Goal: Check status: Check status

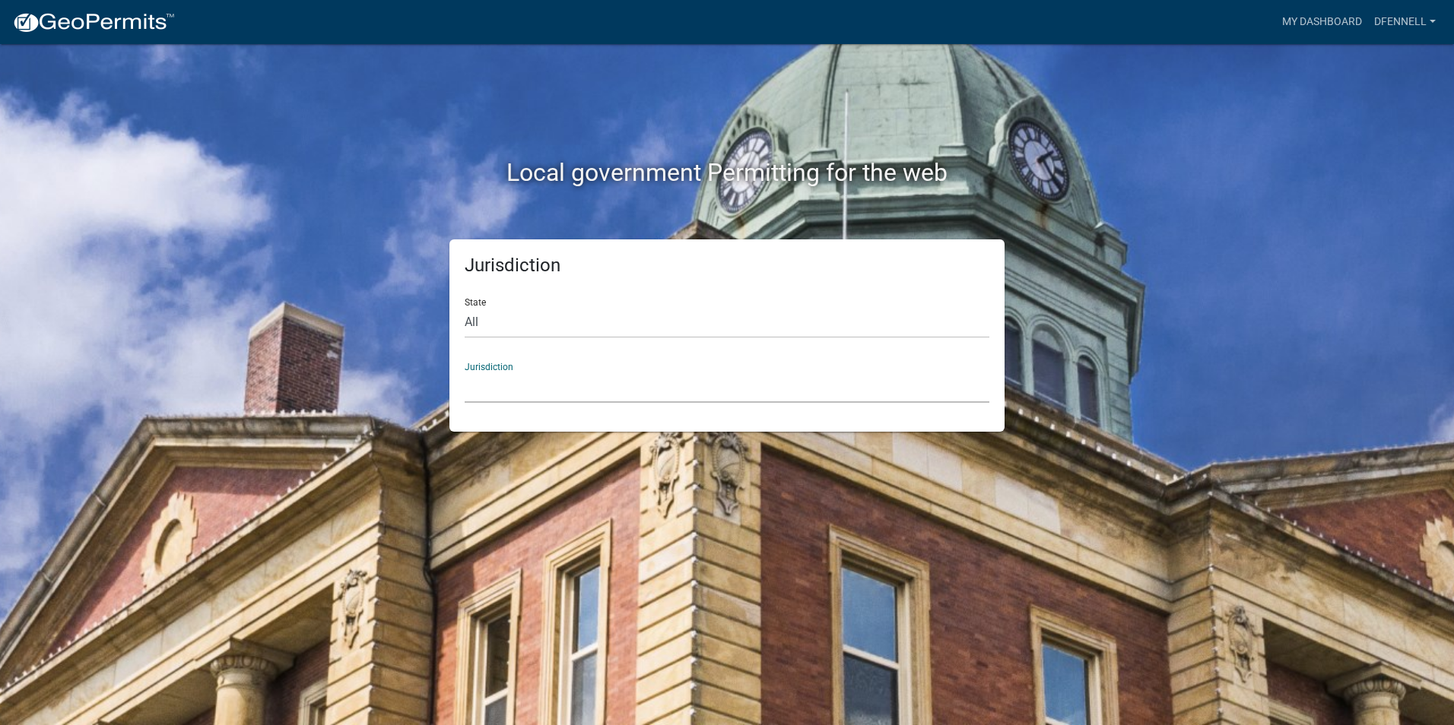
click at [495, 376] on select "Custer County, Colorado Carroll County, Georgia Cook County, Georgia Crawford C…" at bounding box center [727, 387] width 525 height 31
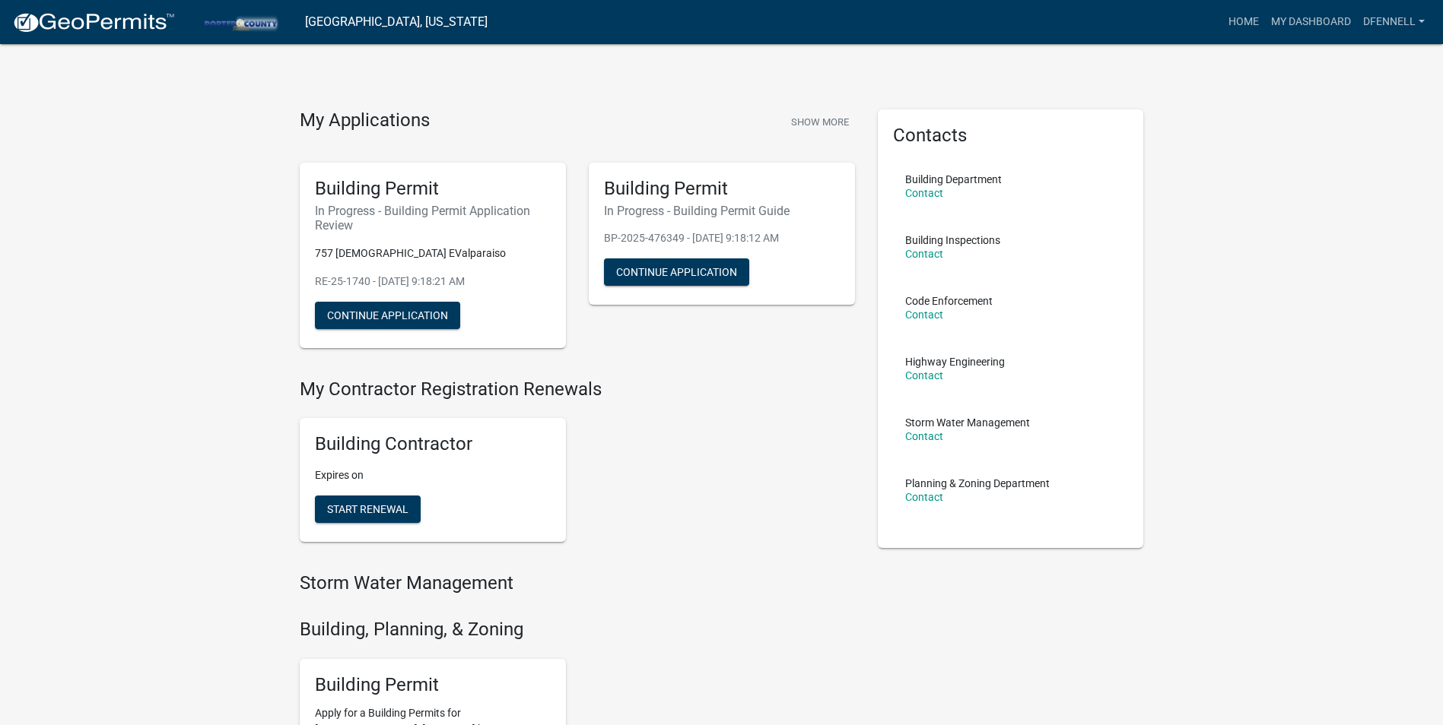
click at [401, 118] on h4 "My Applications" at bounding box center [365, 121] width 130 height 23
click at [1303, 18] on link "My Dashboard" at bounding box center [1311, 22] width 92 height 29
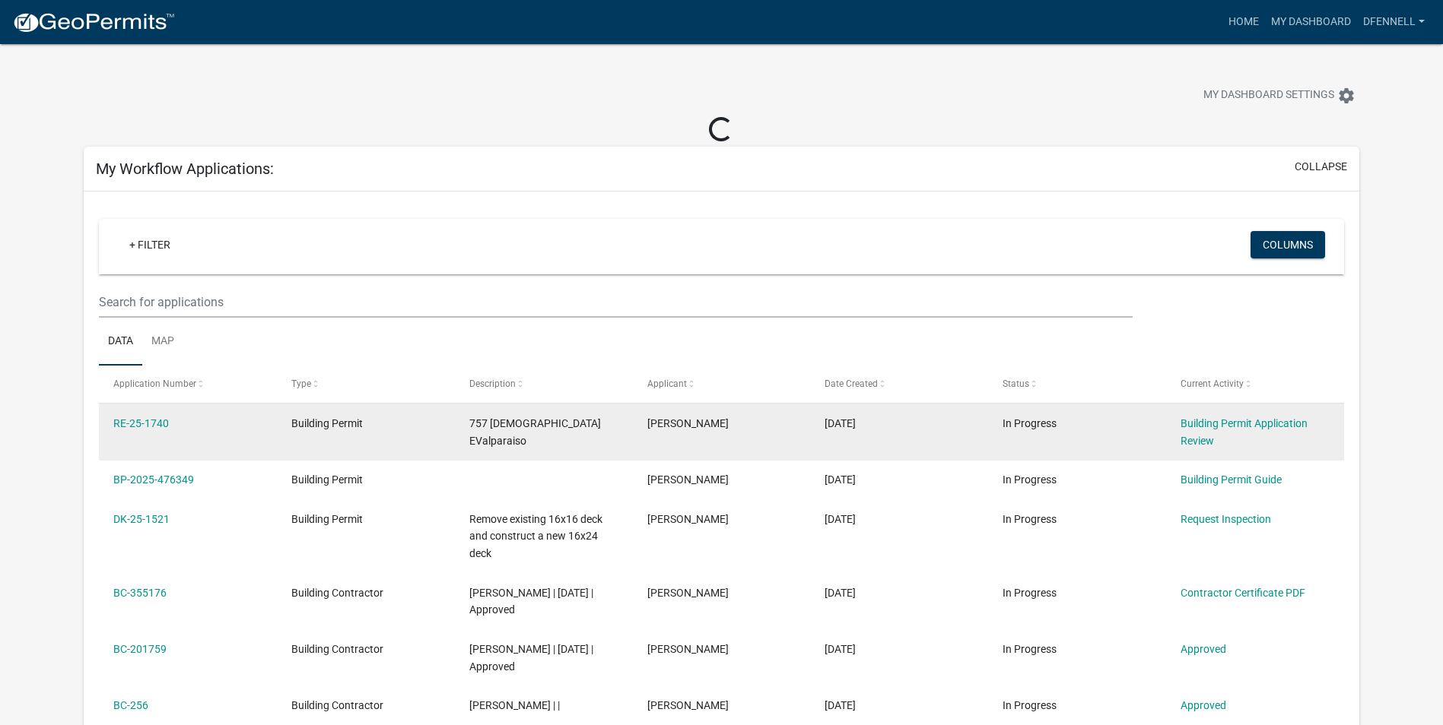
click at [1265, 432] on div "Building Permit Application Review" at bounding box center [1254, 432] width 148 height 35
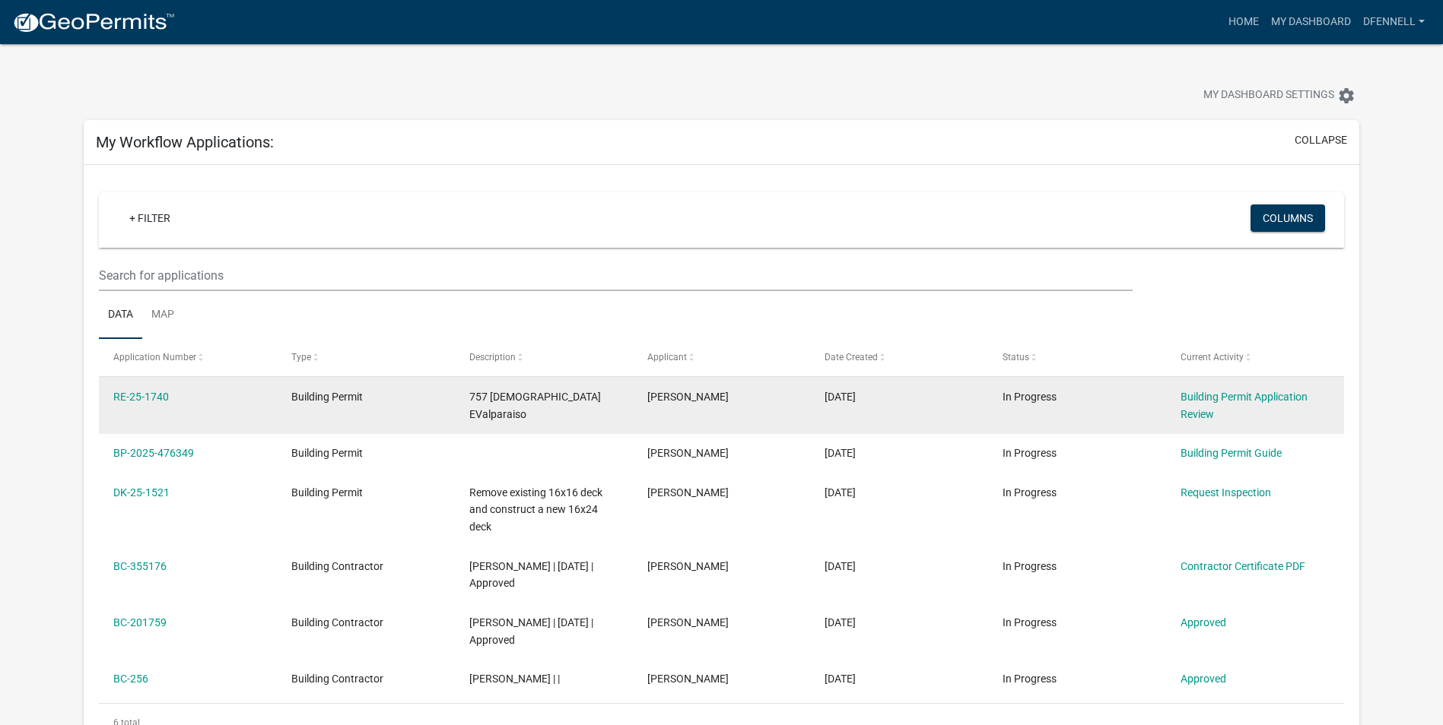
click at [1263, 427] on datatable-body-cell "Building Permit Application Review" at bounding box center [1255, 405] width 178 height 56
click at [132, 400] on link "RE-25-1740" at bounding box center [141, 397] width 56 height 12
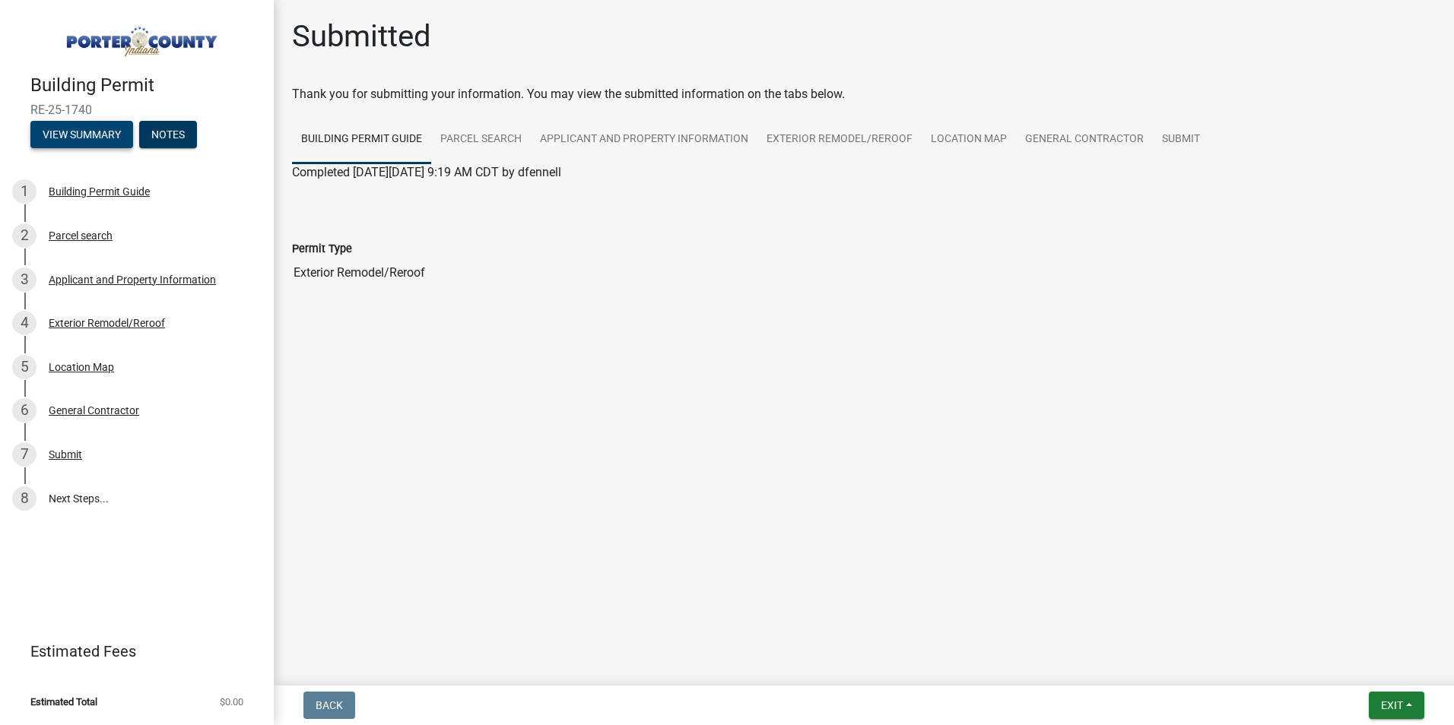
click at [102, 132] on button "View Summary" at bounding box center [81, 134] width 103 height 27
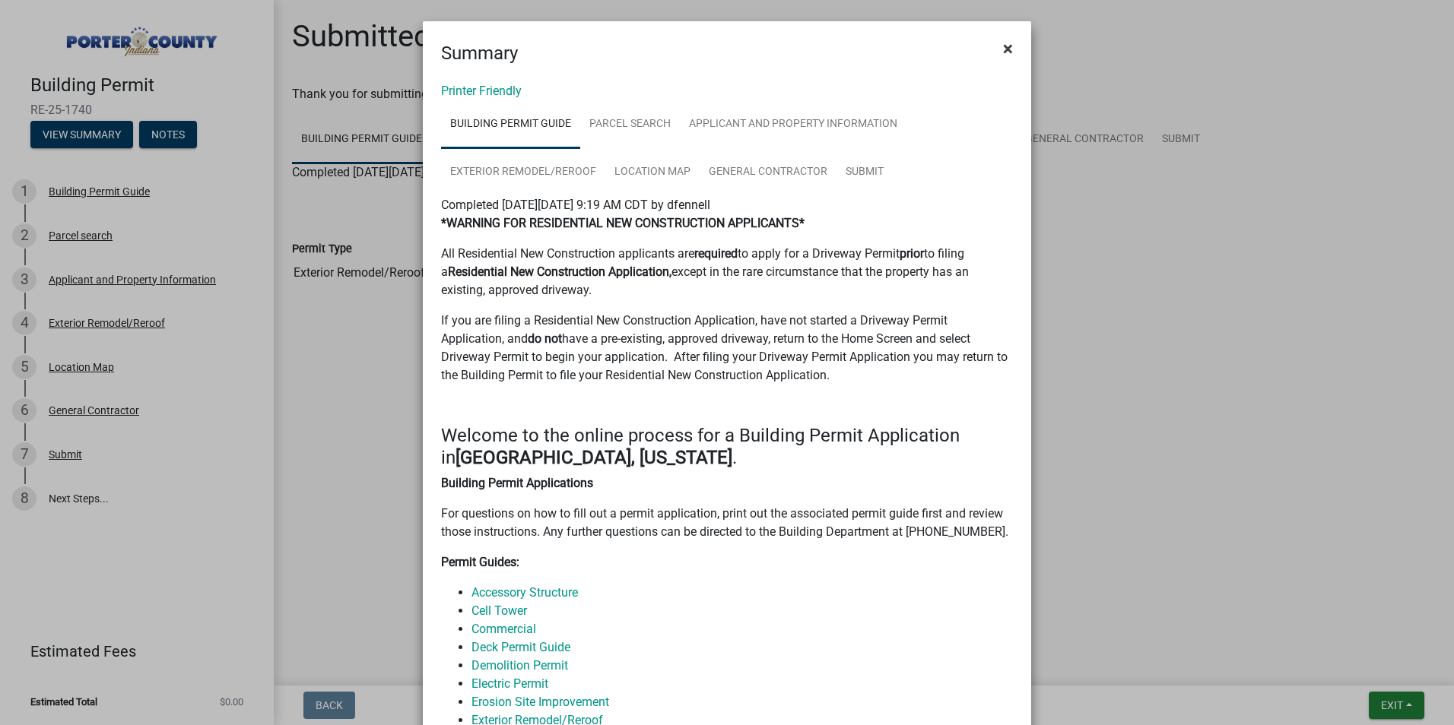
click at [1004, 49] on span "×" at bounding box center [1008, 48] width 10 height 21
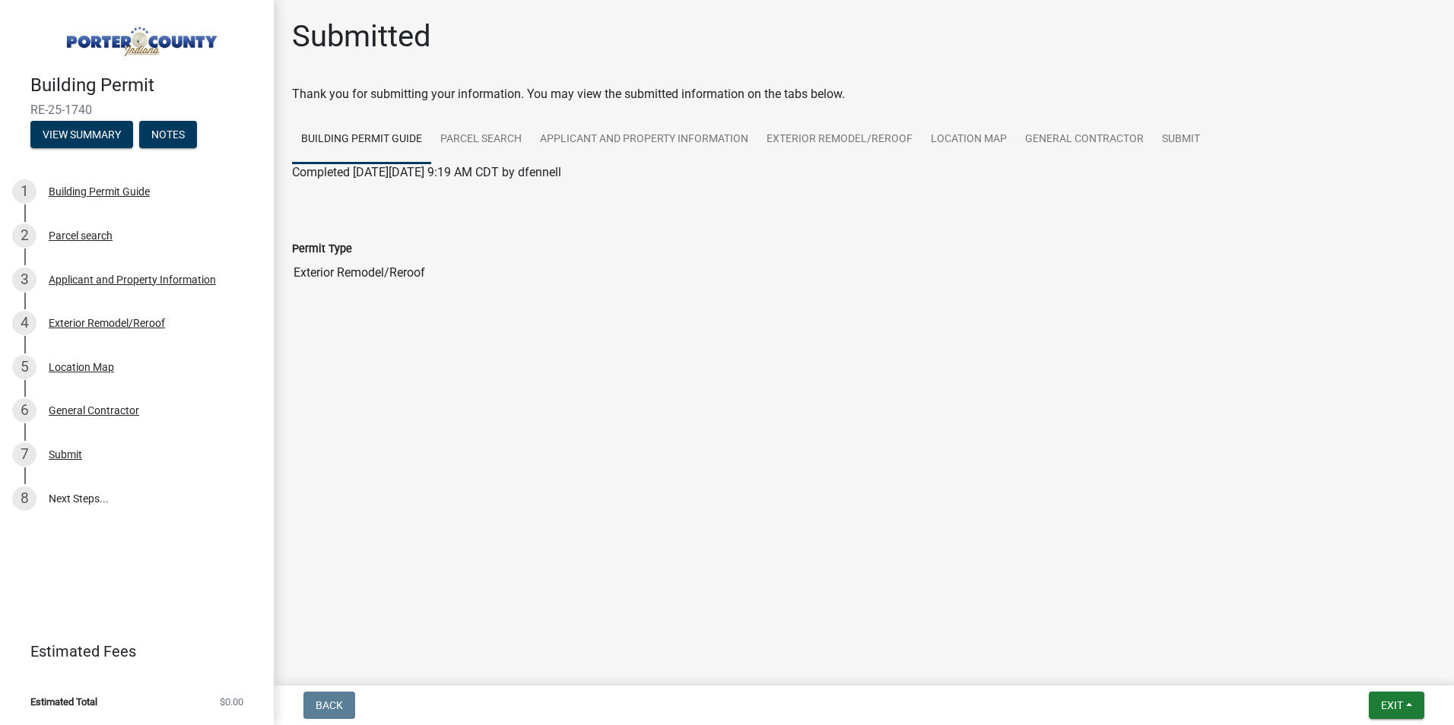
click at [542, 234] on div "Permit Type Exterior Remodel/Reroof" at bounding box center [864, 253] width 1144 height 70
click at [446, 219] on div "Permit Type Exterior Remodel/Reroof" at bounding box center [864, 253] width 1144 height 70
click at [96, 491] on link "8 Next Steps..." at bounding box center [137, 499] width 274 height 44
click at [489, 133] on link "Parcel search" at bounding box center [481, 140] width 100 height 49
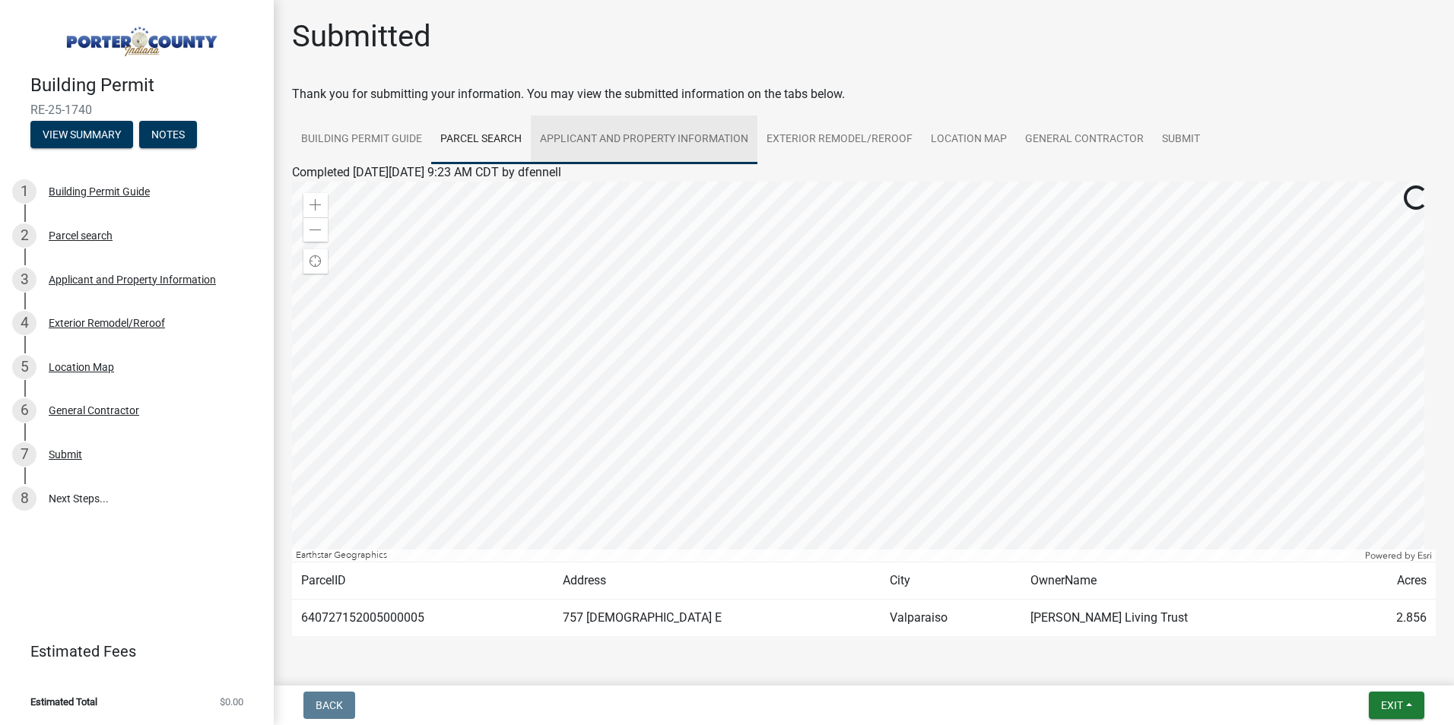
click at [646, 143] on link "Applicant and Property Information" at bounding box center [644, 140] width 227 height 49
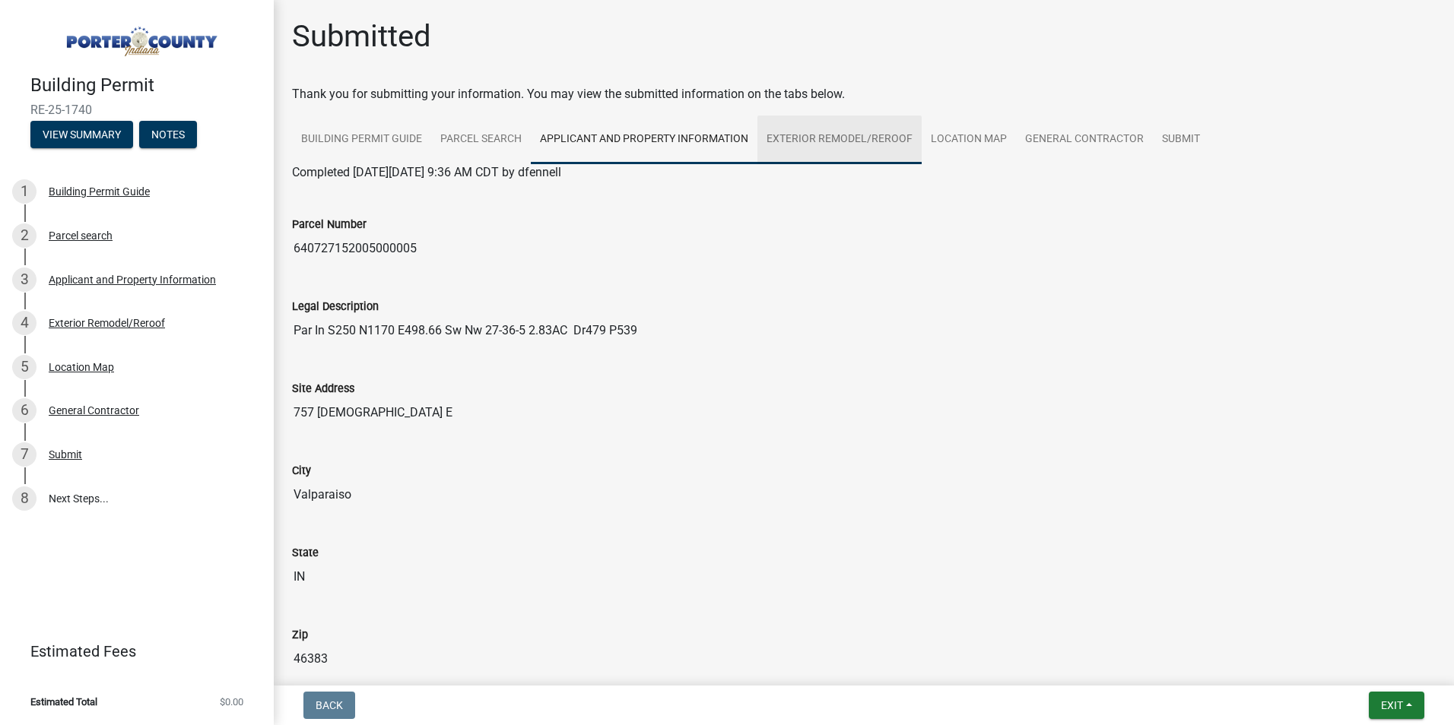
click at [846, 129] on link "Exterior Remodel/Reroof" at bounding box center [839, 140] width 164 height 49
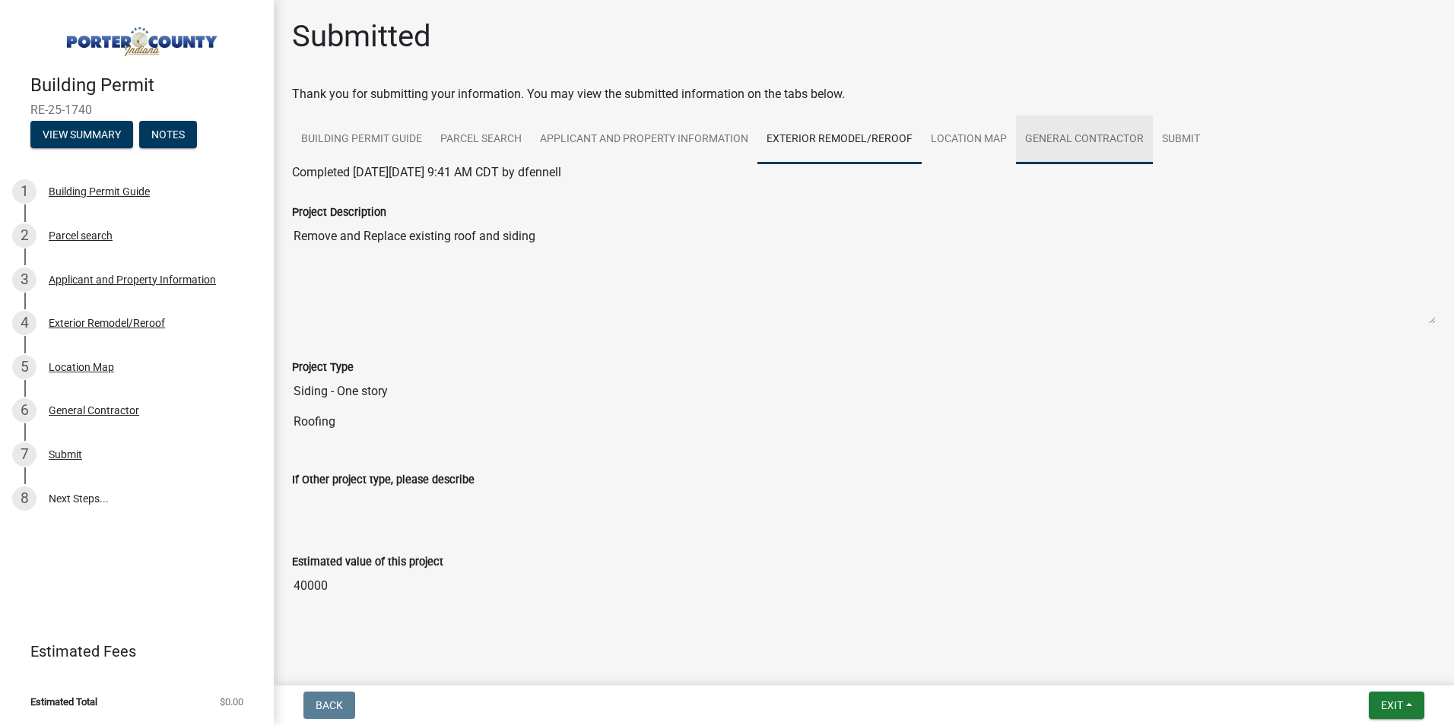
click at [1057, 136] on link "General Contractor" at bounding box center [1084, 140] width 137 height 49
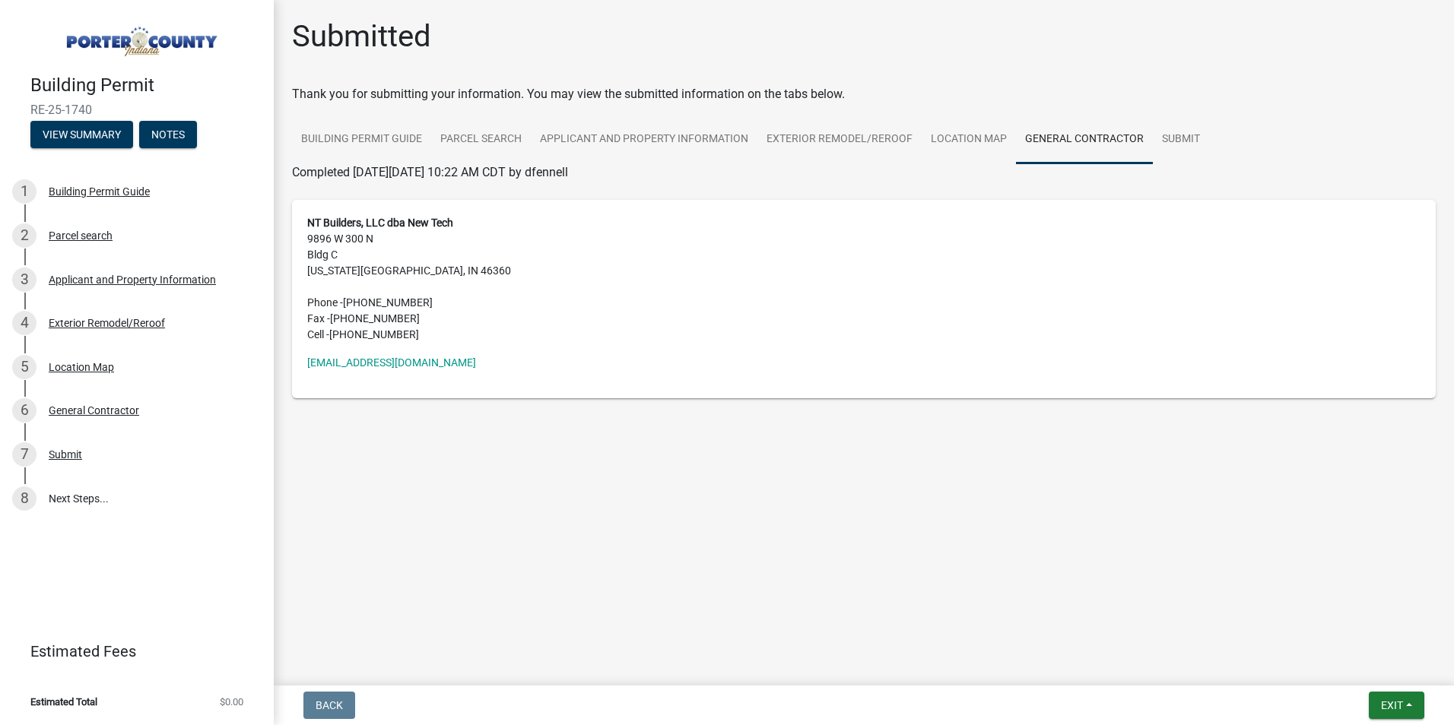
click at [346, 183] on div at bounding box center [864, 191] width 1144 height 18
click at [86, 135] on button "View Summary" at bounding box center [81, 134] width 103 height 27
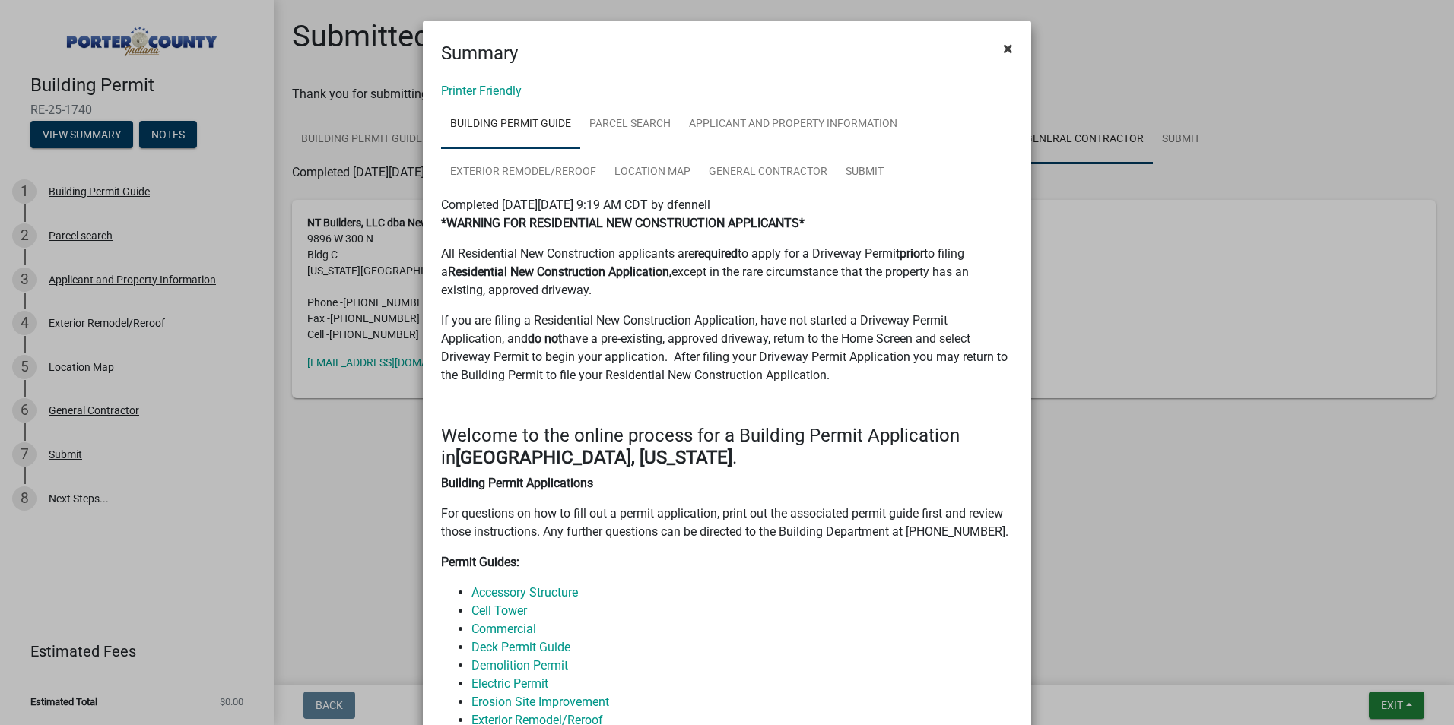
click at [1004, 49] on span "×" at bounding box center [1008, 48] width 10 height 21
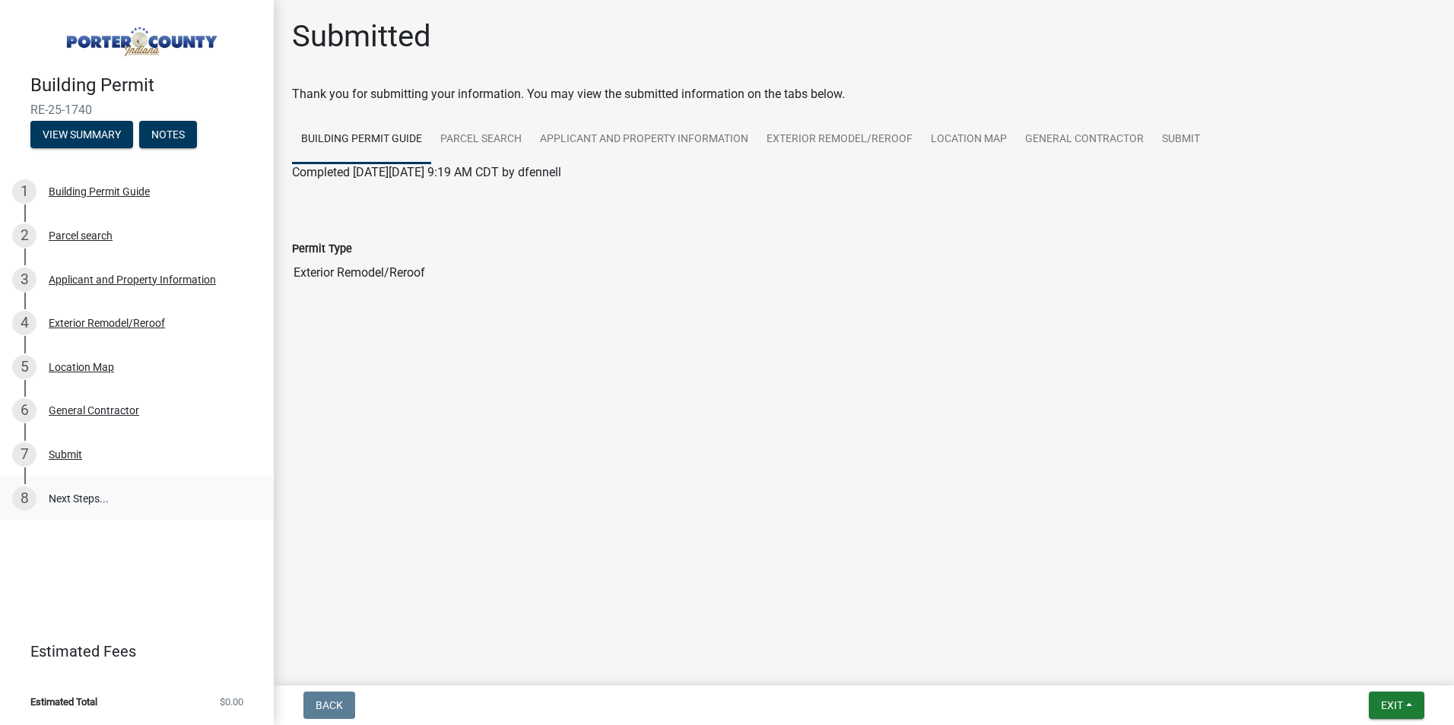
click at [85, 504] on link "8 Next Steps..." at bounding box center [137, 499] width 274 height 44
click at [71, 494] on link "8 Next Steps..." at bounding box center [137, 499] width 274 height 44
click at [179, 132] on button "Notes" at bounding box center [168, 134] width 58 height 27
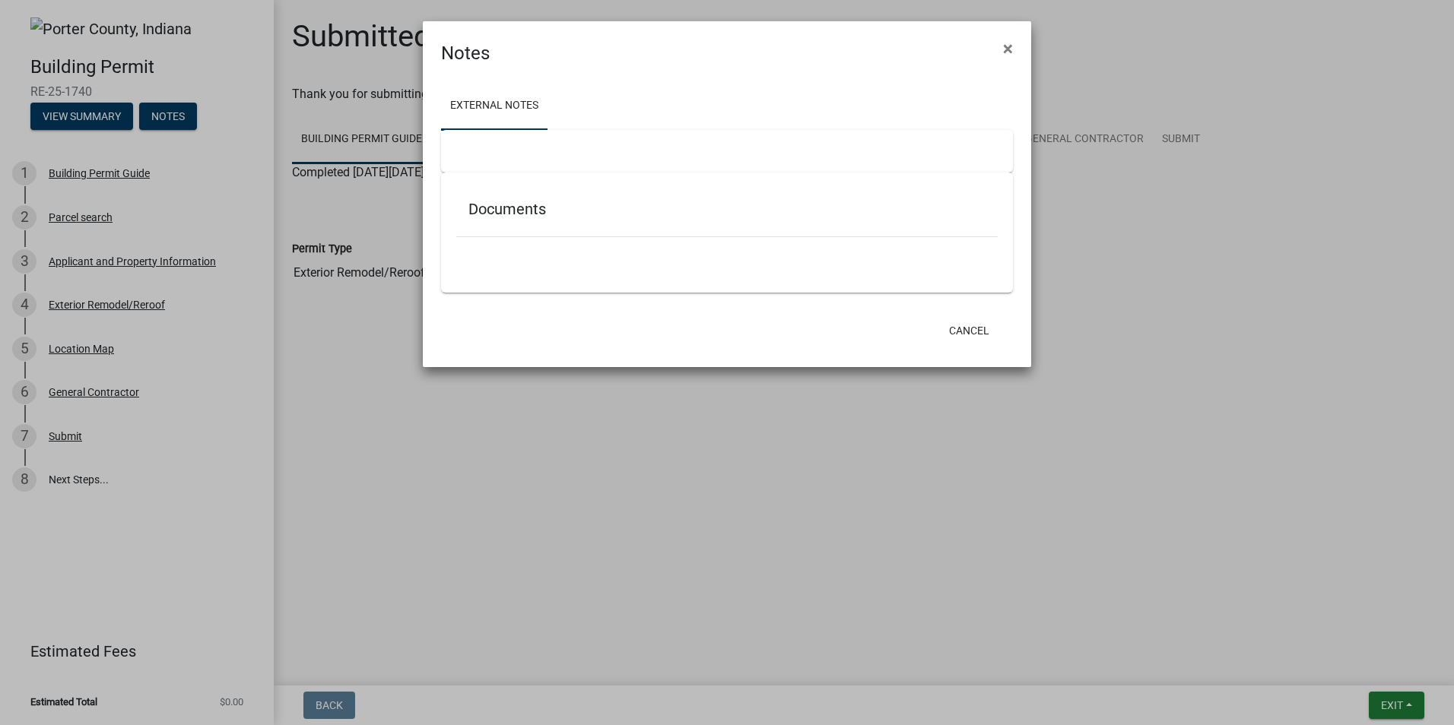
click at [497, 216] on h5 "Documents" at bounding box center [726, 209] width 517 height 18
click at [487, 149] on div at bounding box center [727, 151] width 572 height 43
click at [963, 331] on button "Cancel" at bounding box center [969, 330] width 65 height 27
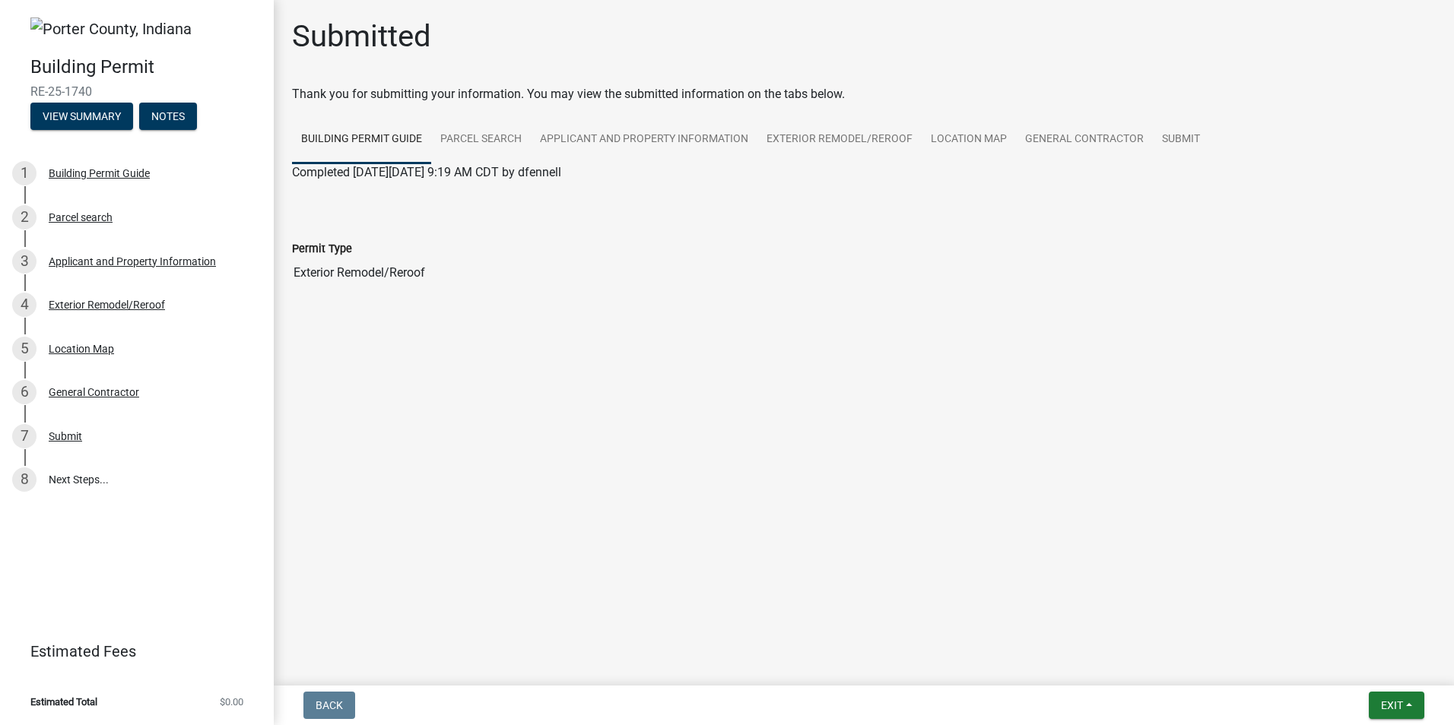
click at [1287, 424] on main "Submitted Thank you for submitting your information. You may view the submitted…" at bounding box center [864, 340] width 1180 height 680
